Goal: Information Seeking & Learning: Learn about a topic

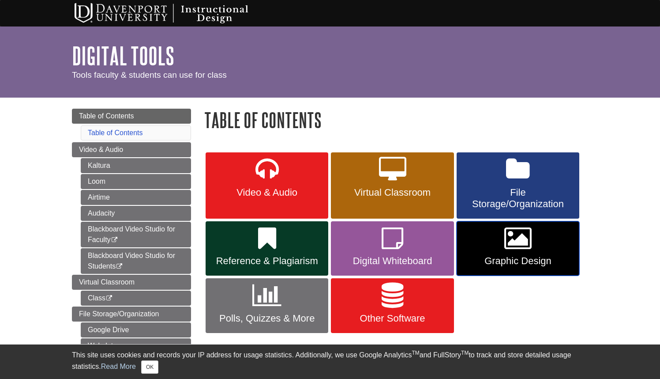
click at [502, 253] on link "Graphic Design" at bounding box center [518, 248] width 123 height 55
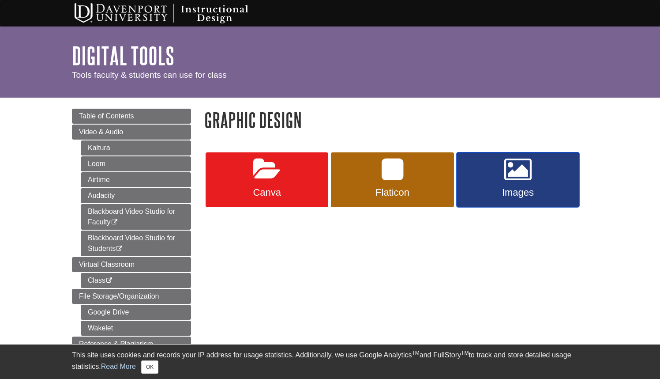
click at [532, 174] on link "Images" at bounding box center [518, 179] width 123 height 55
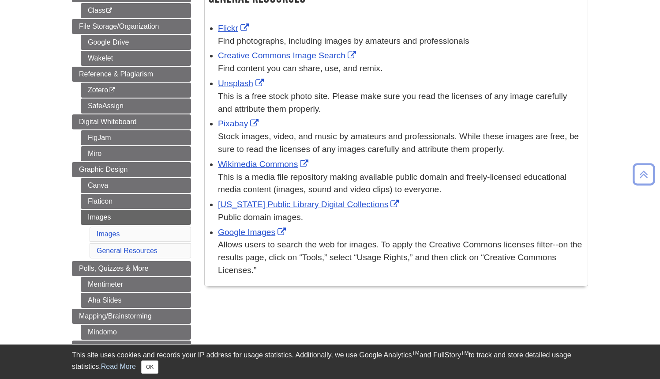
scroll to position [270, 0]
click at [236, 124] on link "Pixabay" at bounding box center [239, 122] width 43 height 9
